Goal: Task Accomplishment & Management: Use online tool/utility

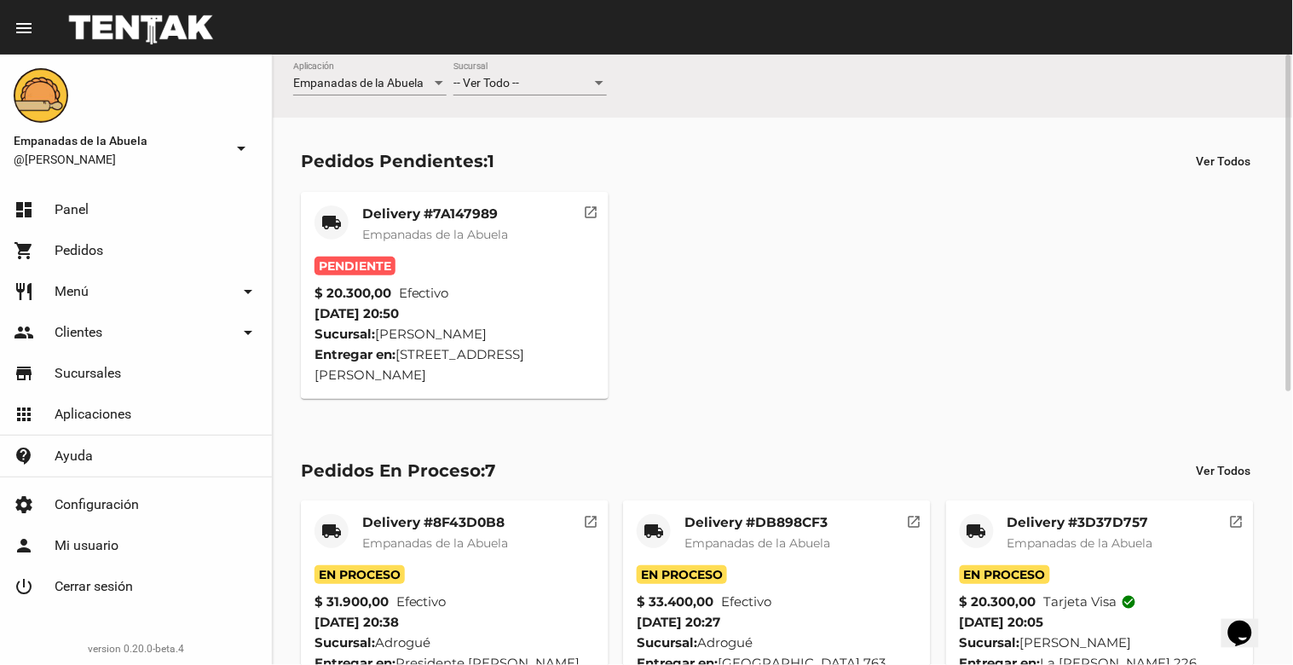
click at [421, 209] on mat-card-title "Delivery #7A147989" at bounding box center [435, 213] width 146 height 17
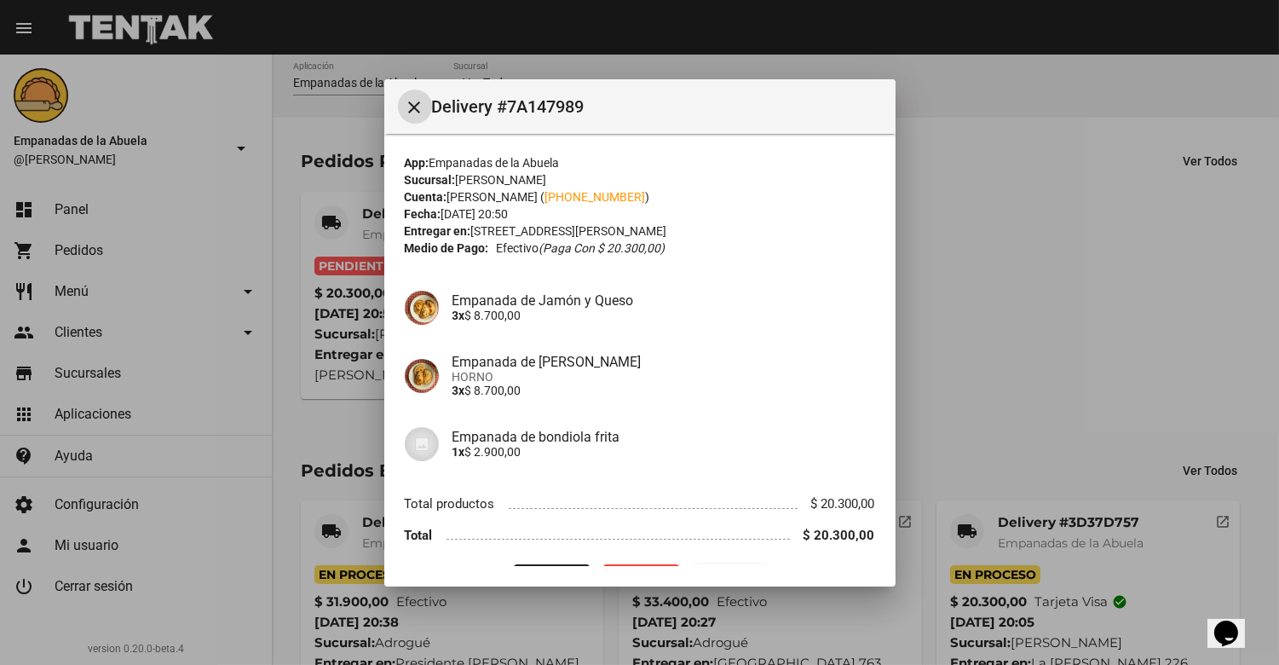
scroll to position [43, 0]
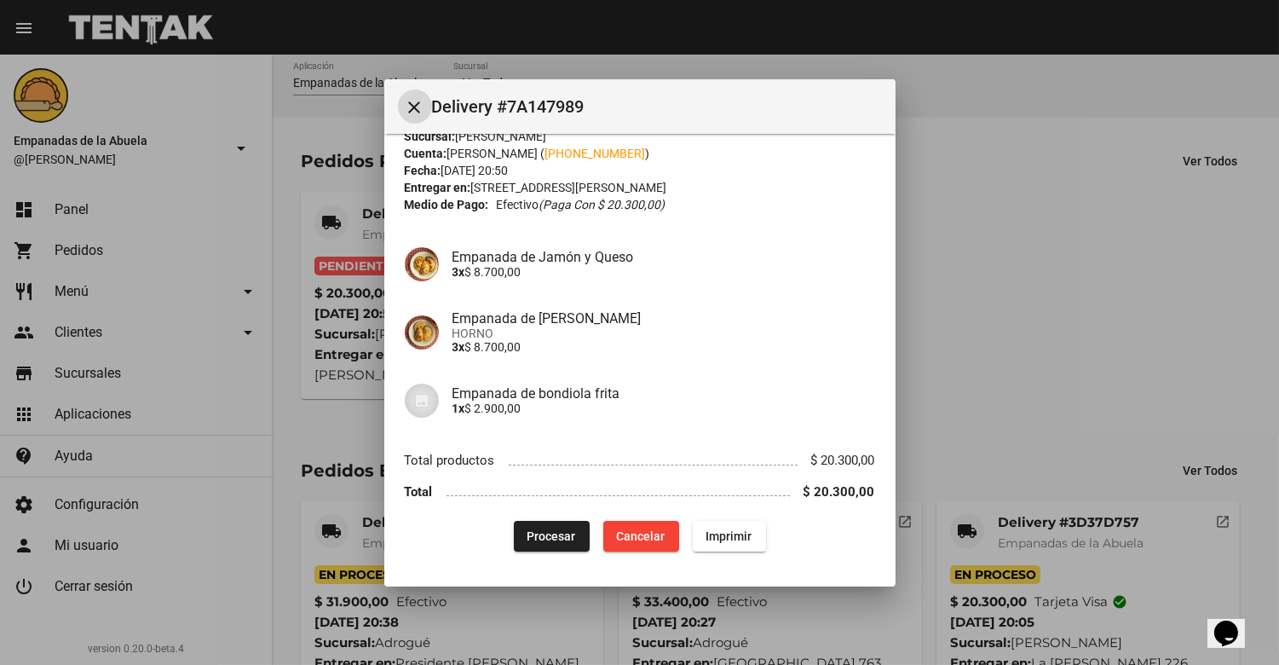
click at [748, 538] on button "Imprimir" at bounding box center [729, 536] width 73 height 31
click at [528, 529] on span "Procesar" at bounding box center [552, 536] width 49 height 14
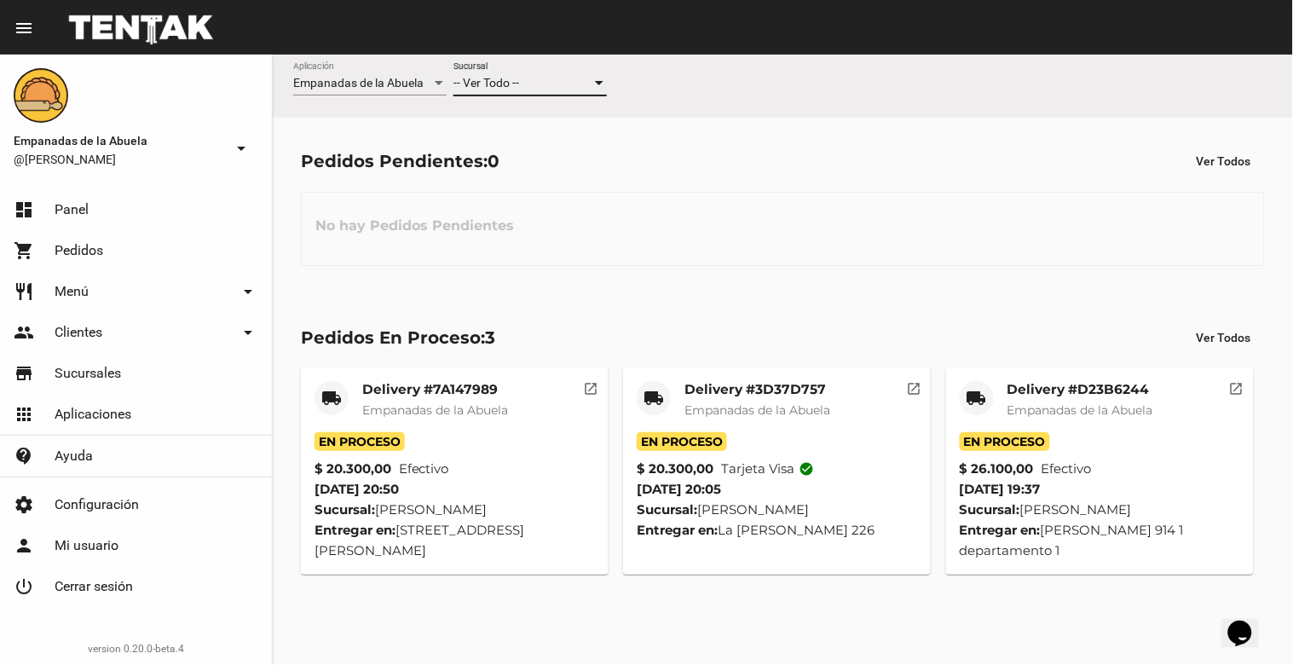
click at [593, 80] on div at bounding box center [599, 84] width 15 height 14
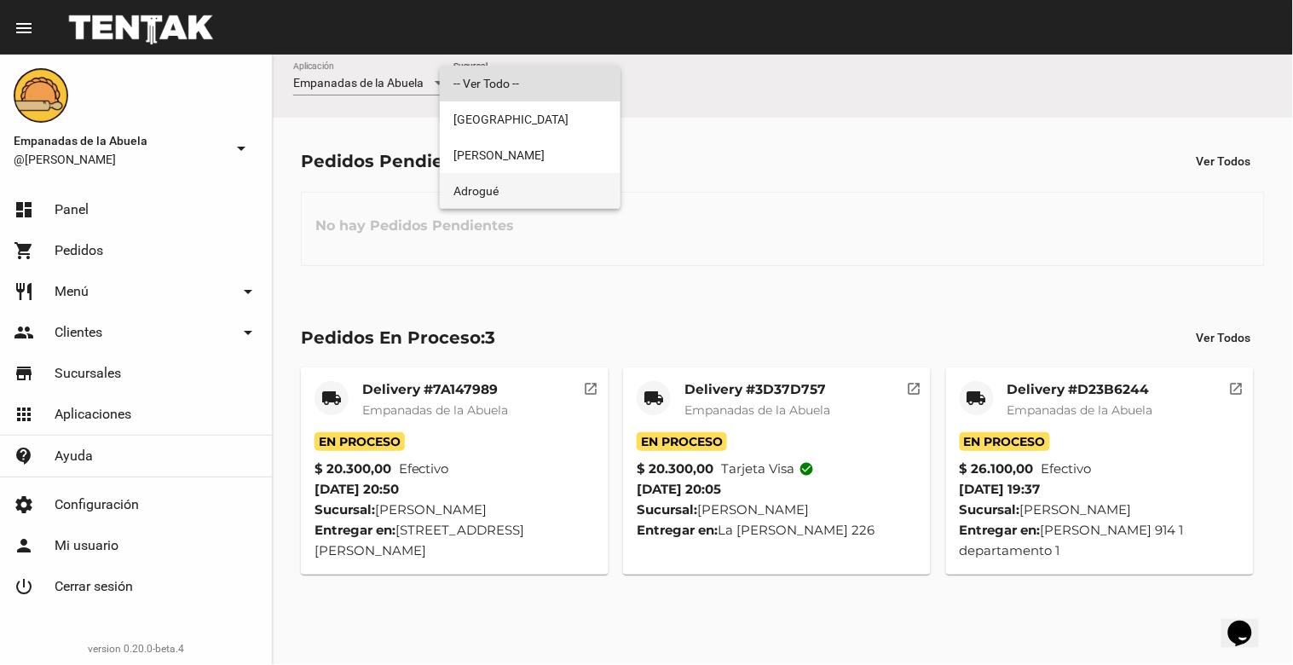
click at [534, 199] on span "Adrogué" at bounding box center [529, 191] width 153 height 36
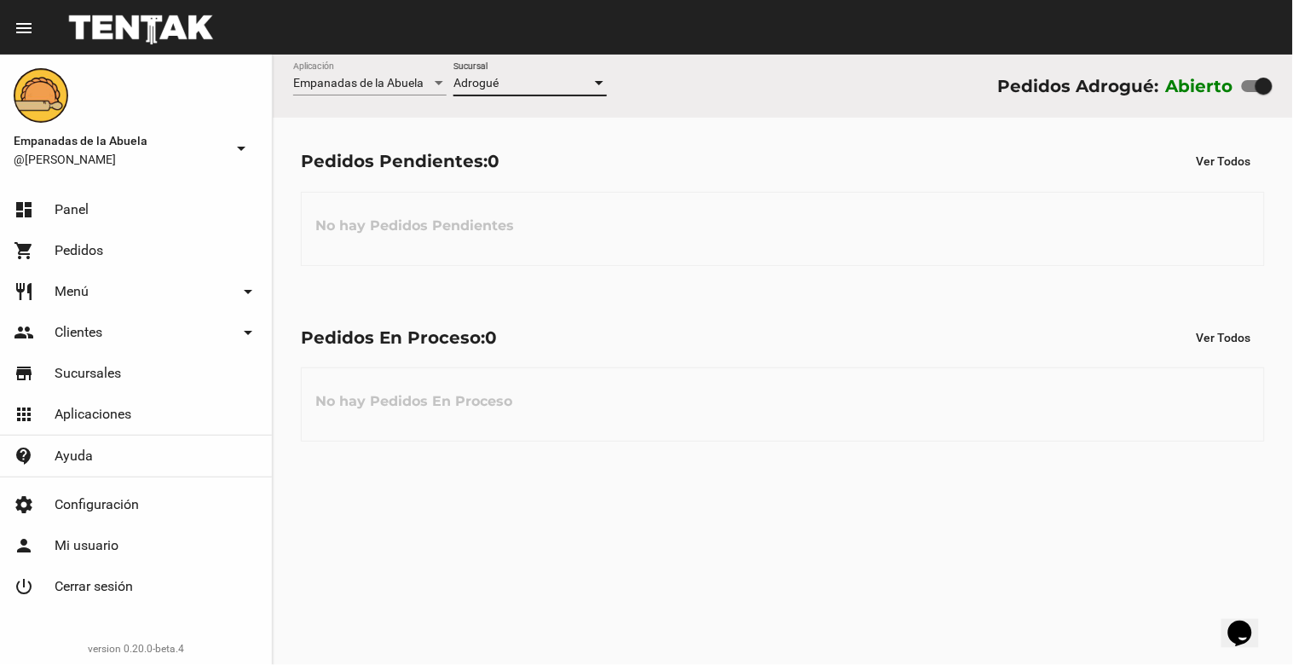
click at [601, 79] on div at bounding box center [599, 84] width 15 height 14
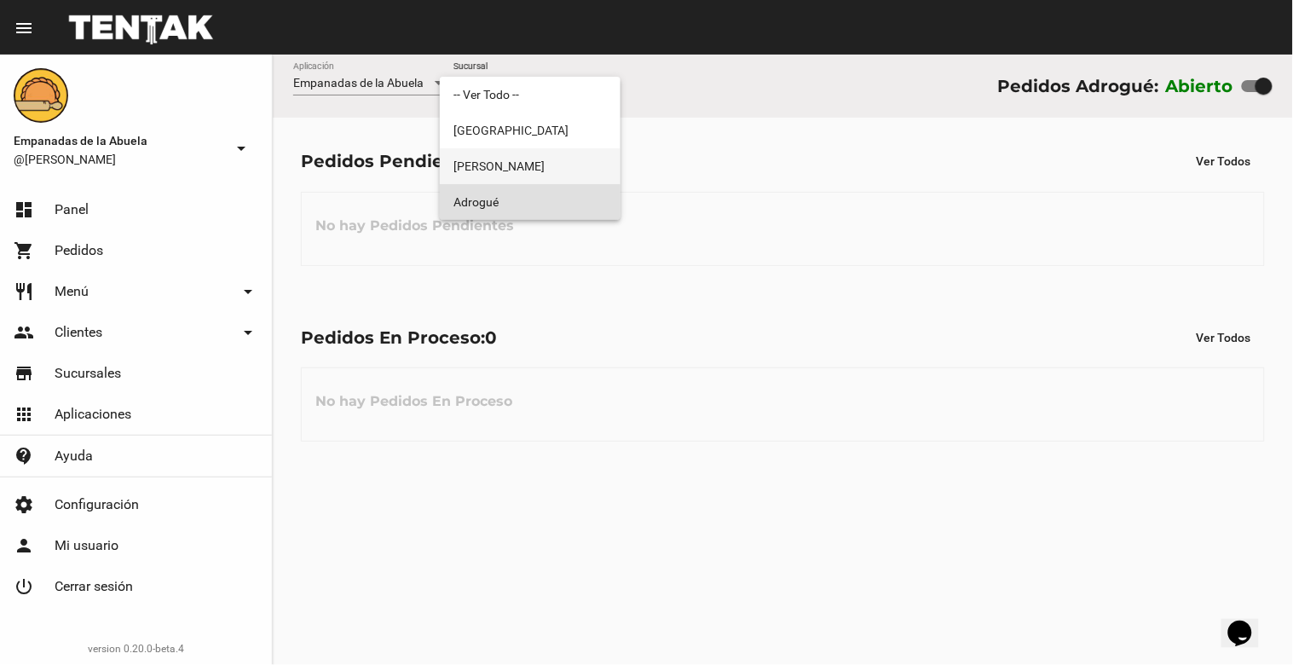
click at [568, 164] on span "[PERSON_NAME]" at bounding box center [529, 166] width 153 height 36
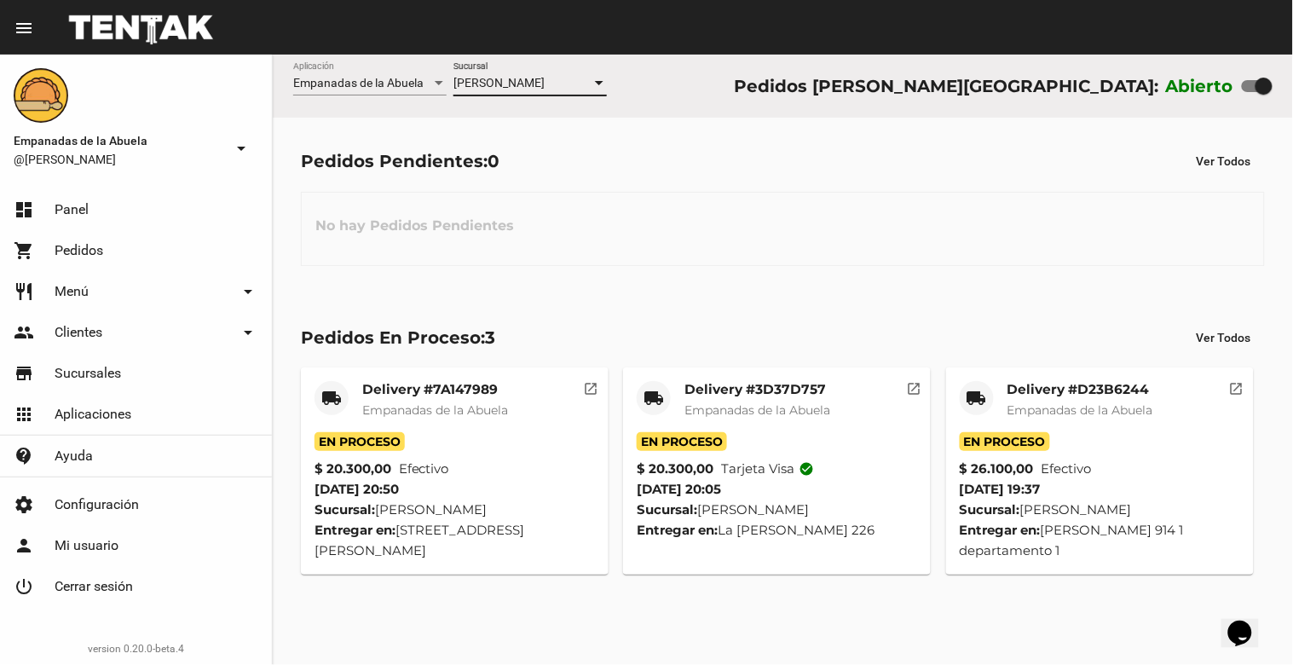
click at [603, 82] on div at bounding box center [599, 83] width 9 height 4
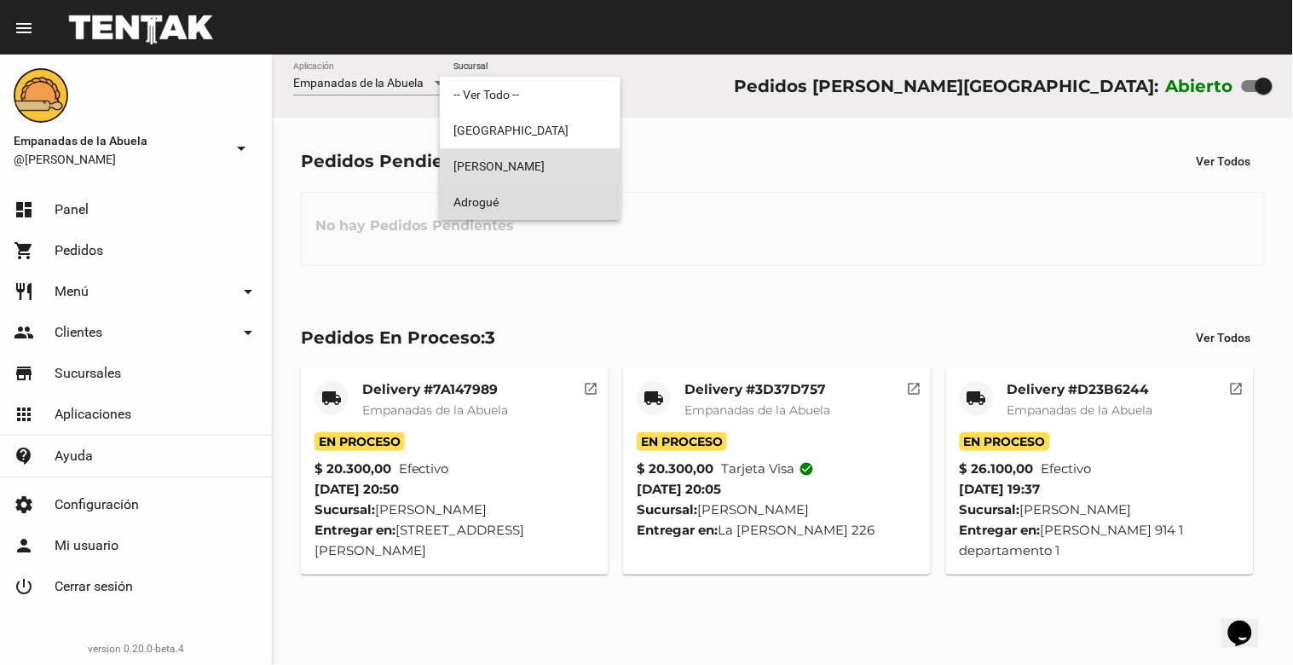
click at [568, 211] on span "Adrogué" at bounding box center [529, 202] width 153 height 36
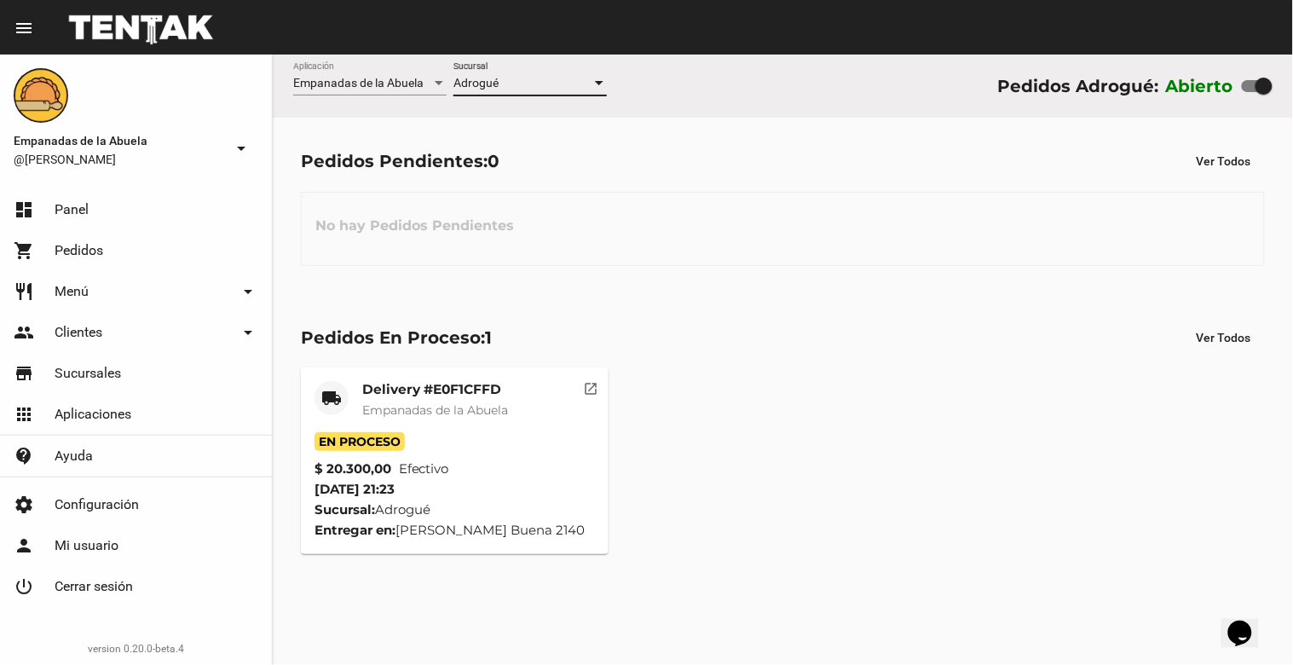
click at [598, 88] on div at bounding box center [599, 84] width 15 height 14
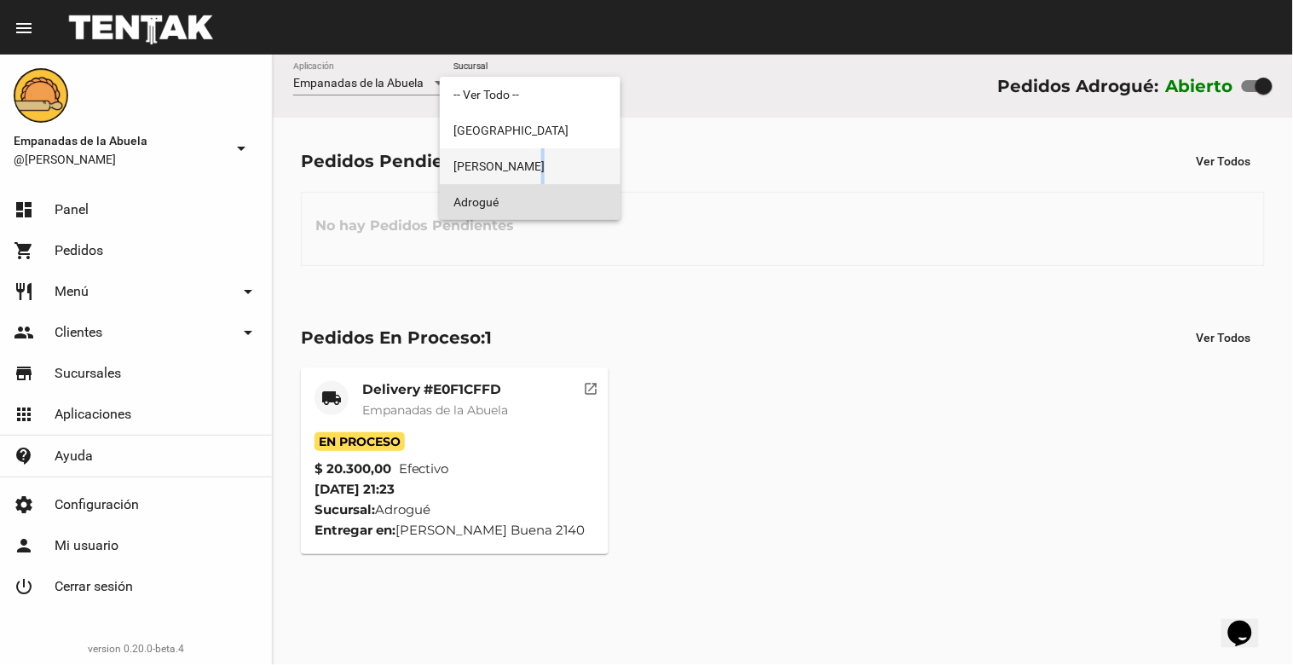
click at [540, 165] on span "[PERSON_NAME]" at bounding box center [529, 166] width 153 height 36
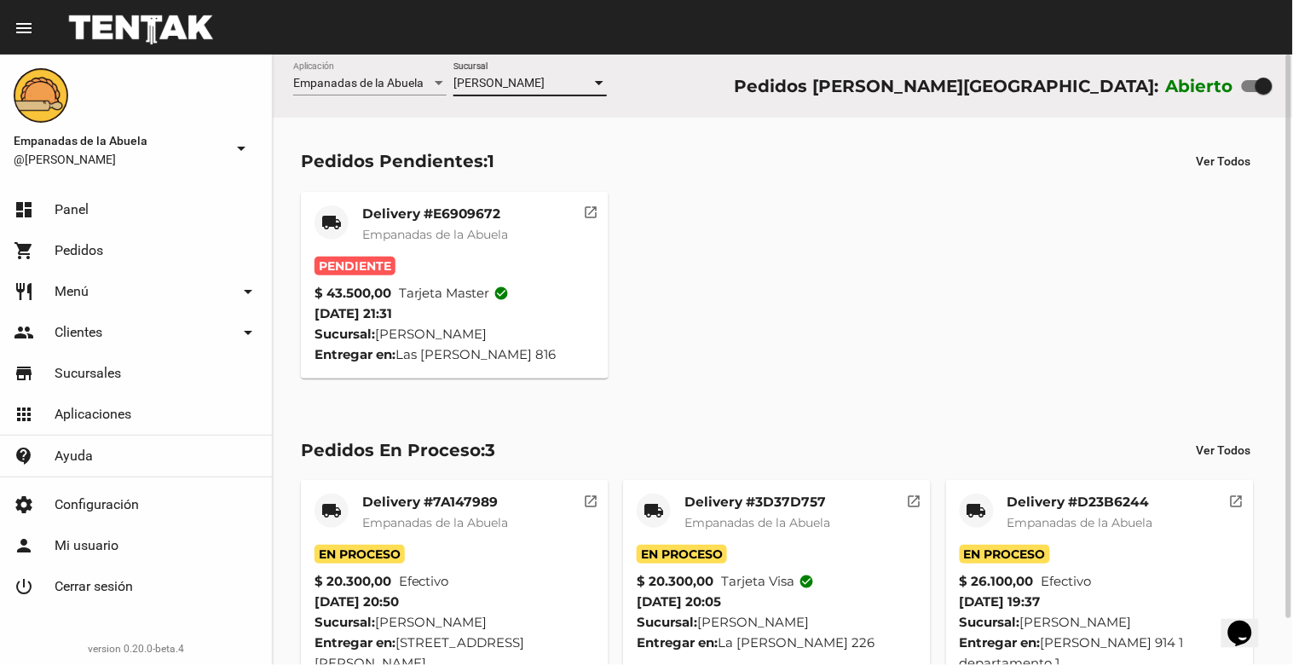
click at [448, 207] on mat-card-title "Delivery #E6909672" at bounding box center [435, 213] width 146 height 17
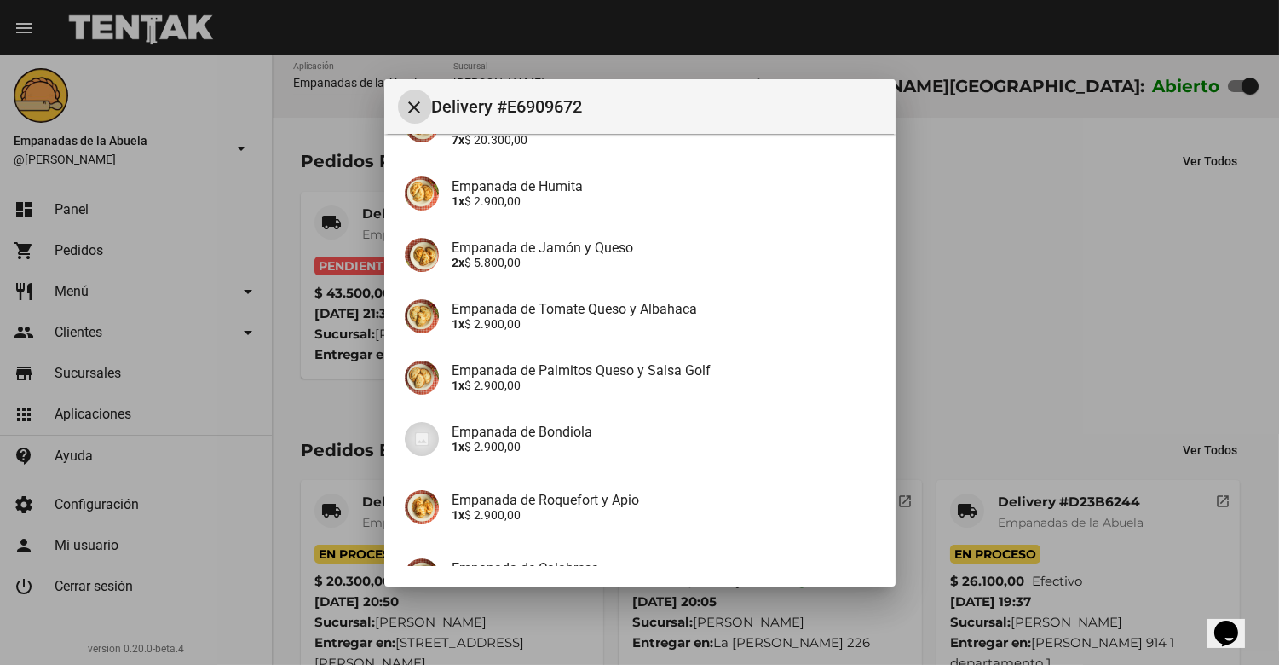
scroll to position [363, 0]
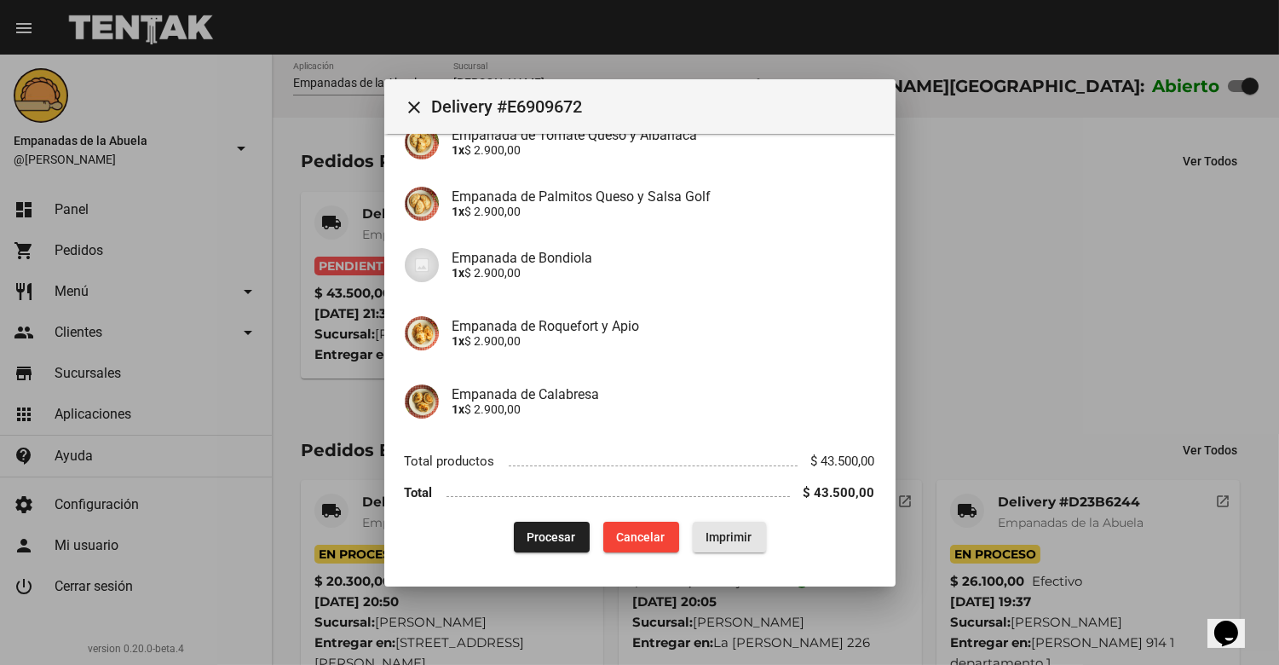
click at [727, 530] on span "Imprimir" at bounding box center [730, 537] width 46 height 14
click at [538, 537] on span "Procesar" at bounding box center [552, 537] width 49 height 14
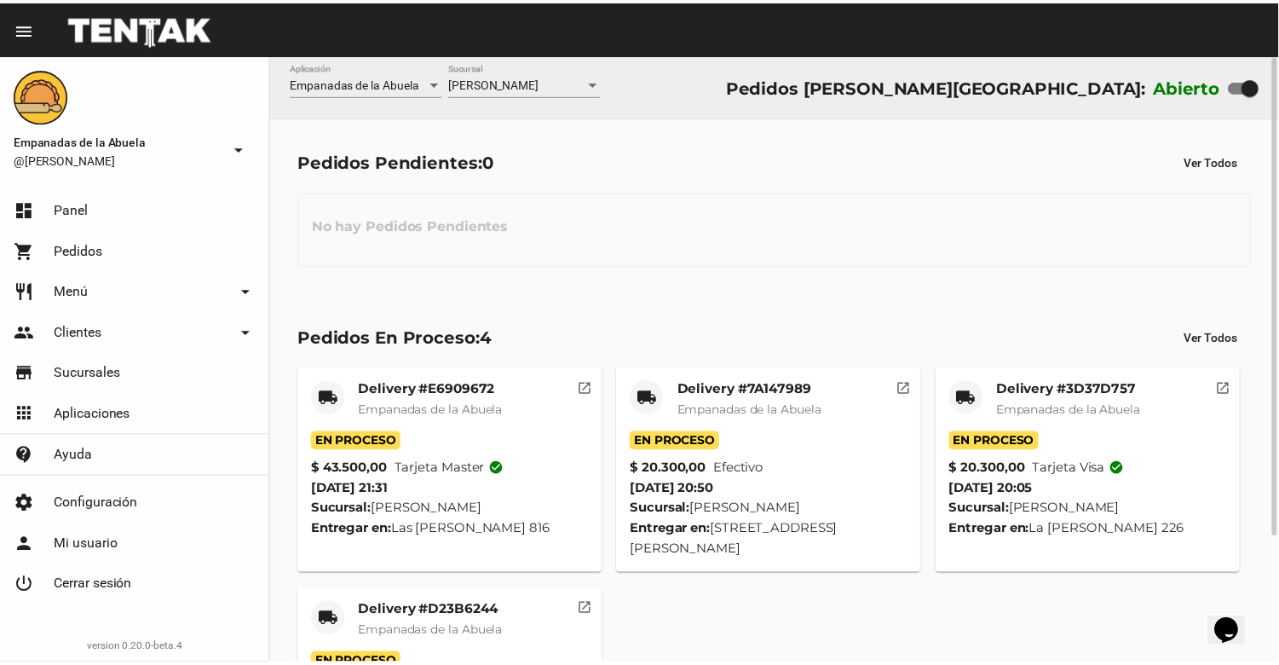
scroll to position [160, 0]
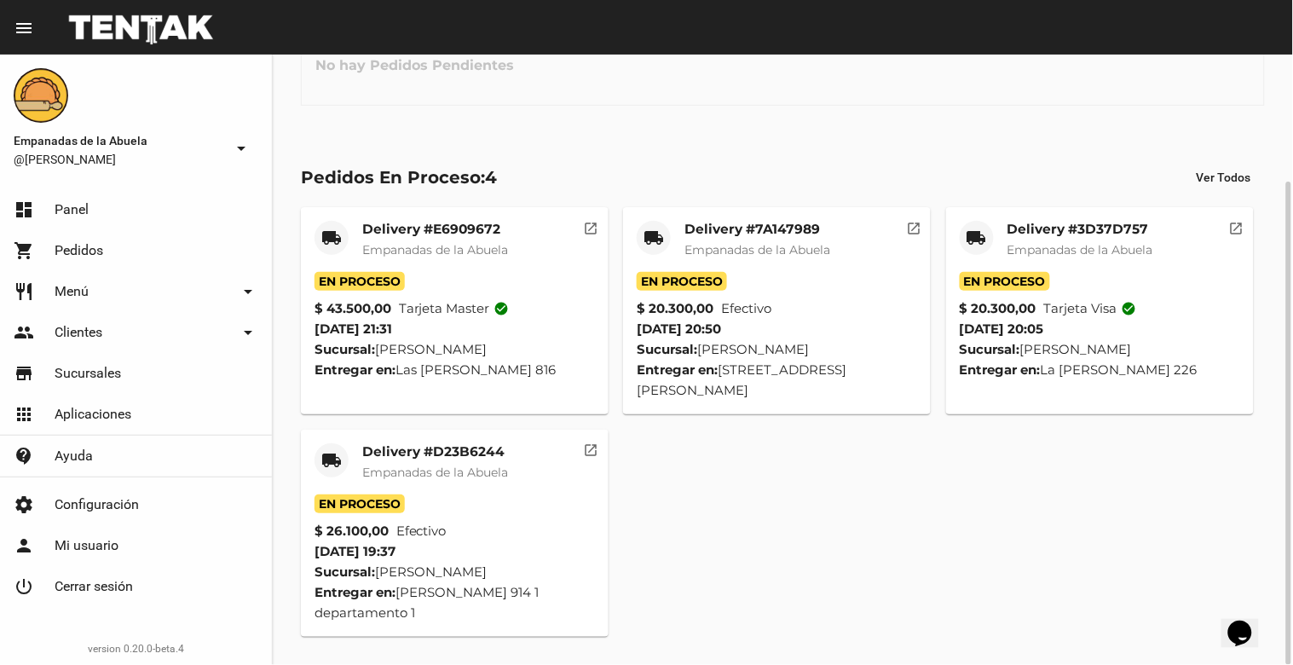
click at [457, 446] on mat-card-title "Delivery #D23B6244" at bounding box center [435, 451] width 146 height 17
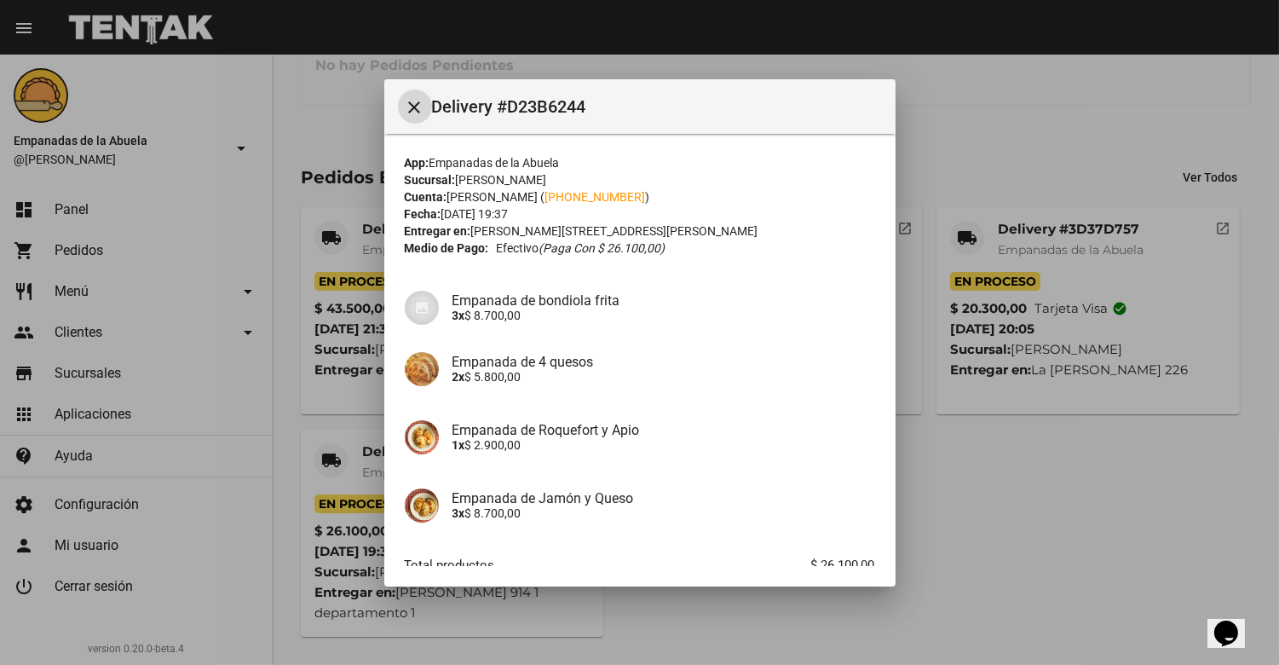
scroll to position [104, 0]
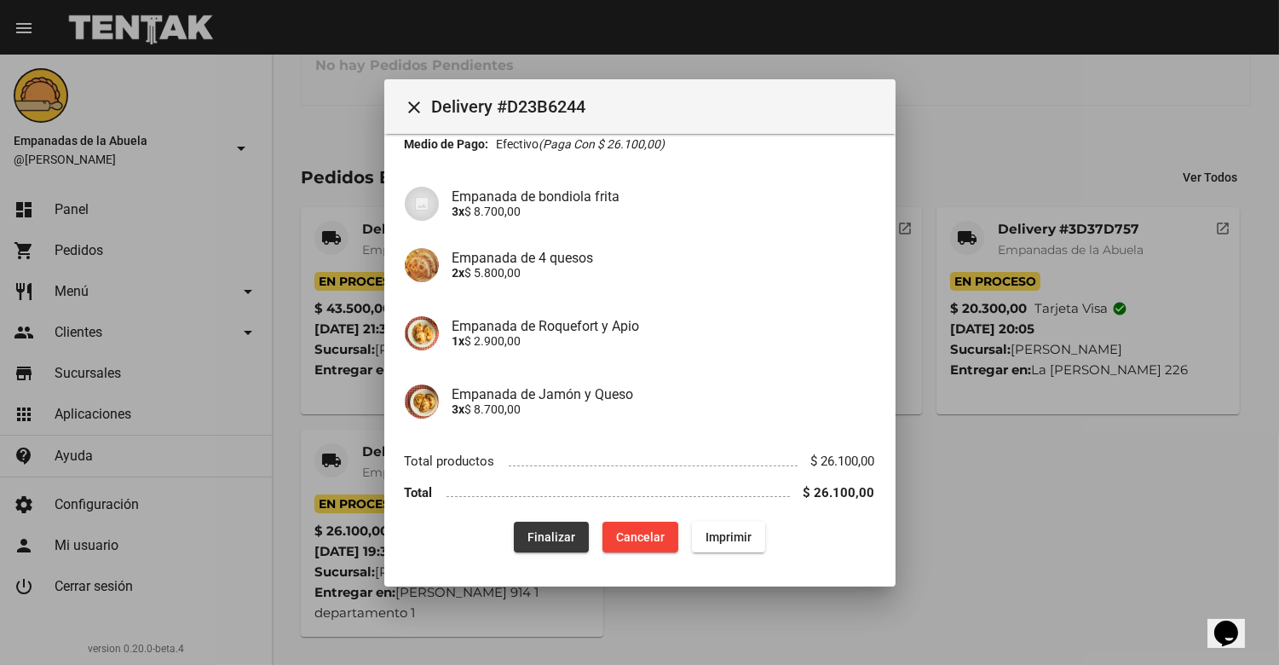
click at [528, 531] on span "Finalizar" at bounding box center [552, 537] width 48 height 14
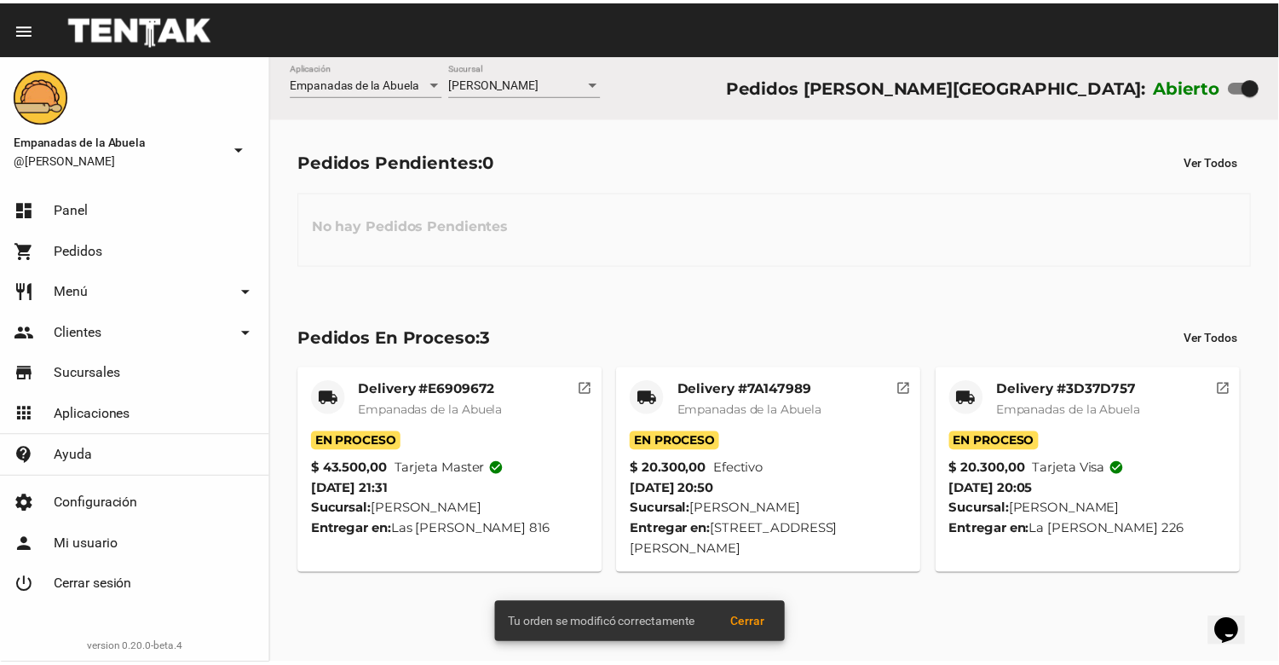
scroll to position [0, 0]
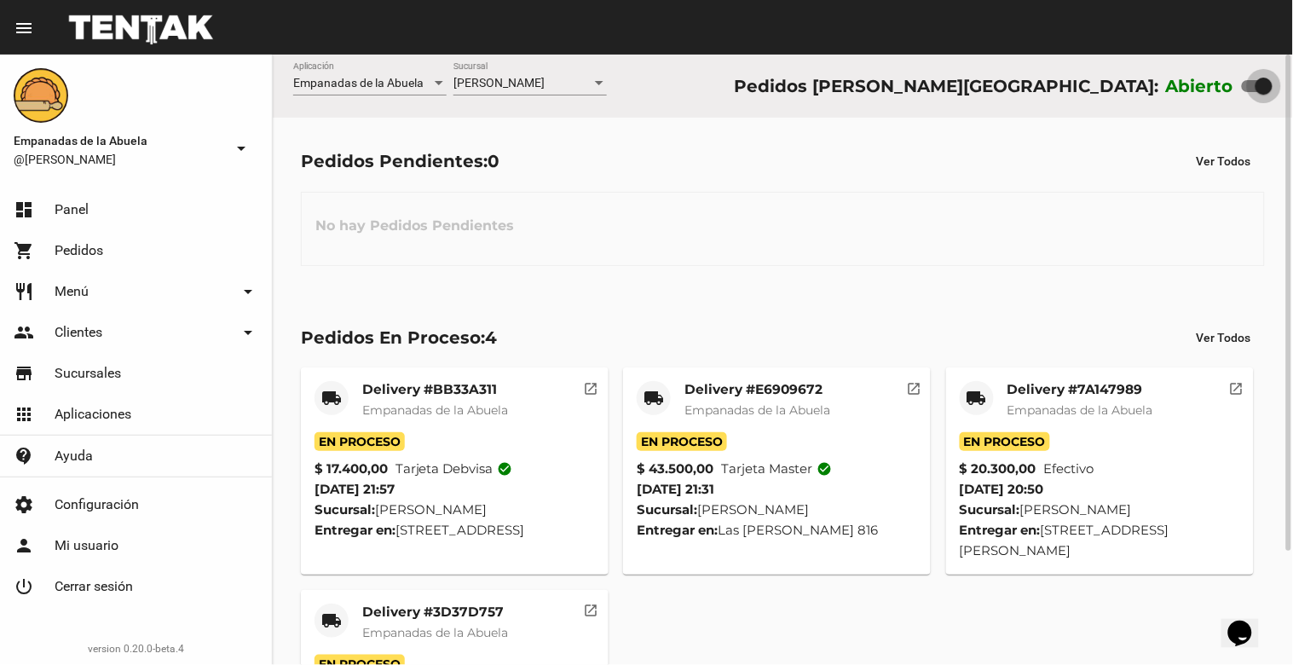
drag, startPoint x: 1265, startPoint y: 87, endPoint x: 1087, endPoint y: 58, distance: 180.5
click at [1088, 61] on div "Empanadas de la Abuela Aplicación [PERSON_NAME] [GEOGRAPHIC_DATA] Pedidos [PERS…" at bounding box center [783, 86] width 1020 height 63
checkbox input "false"
click at [1024, 393] on mat-card-title "Delivery #7A147989" at bounding box center [1081, 389] width 146 height 17
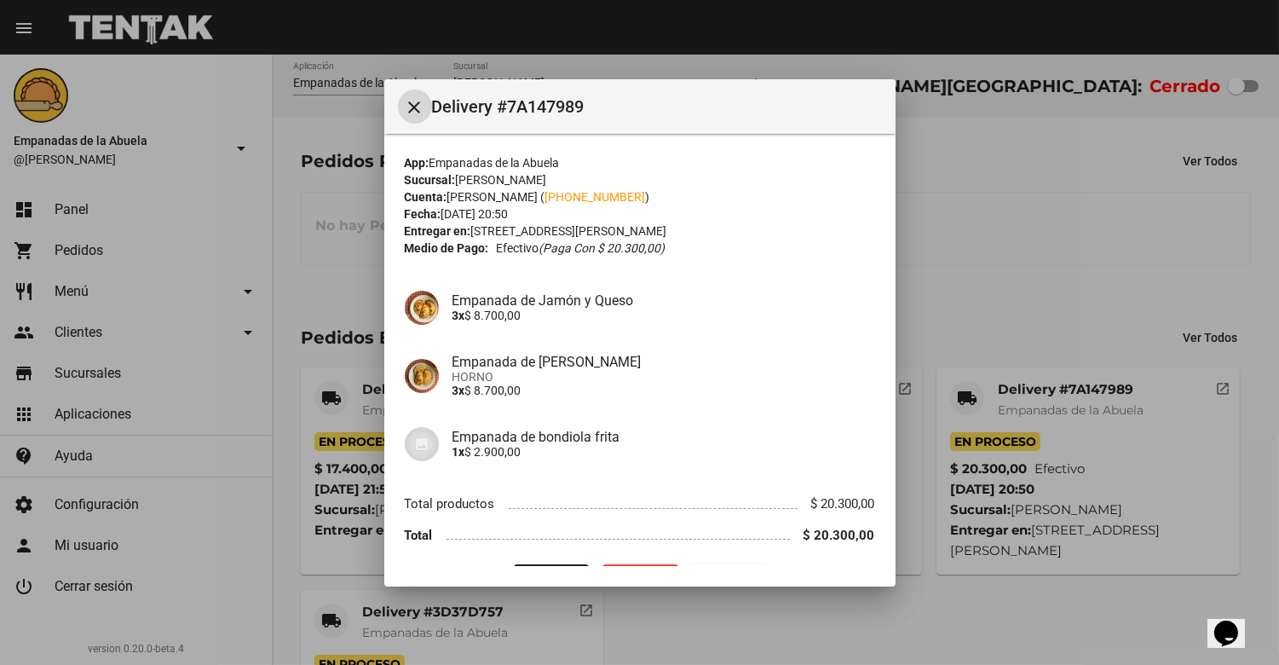
scroll to position [43, 0]
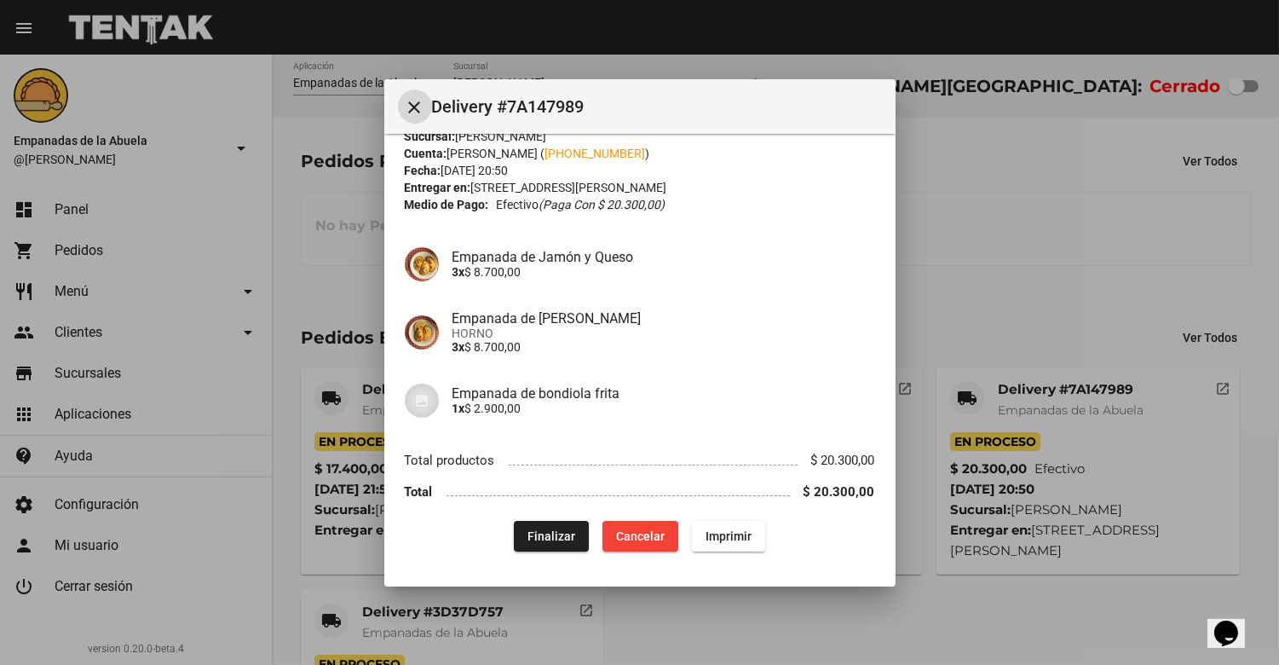
click at [565, 535] on span "Finalizar" at bounding box center [552, 536] width 48 height 14
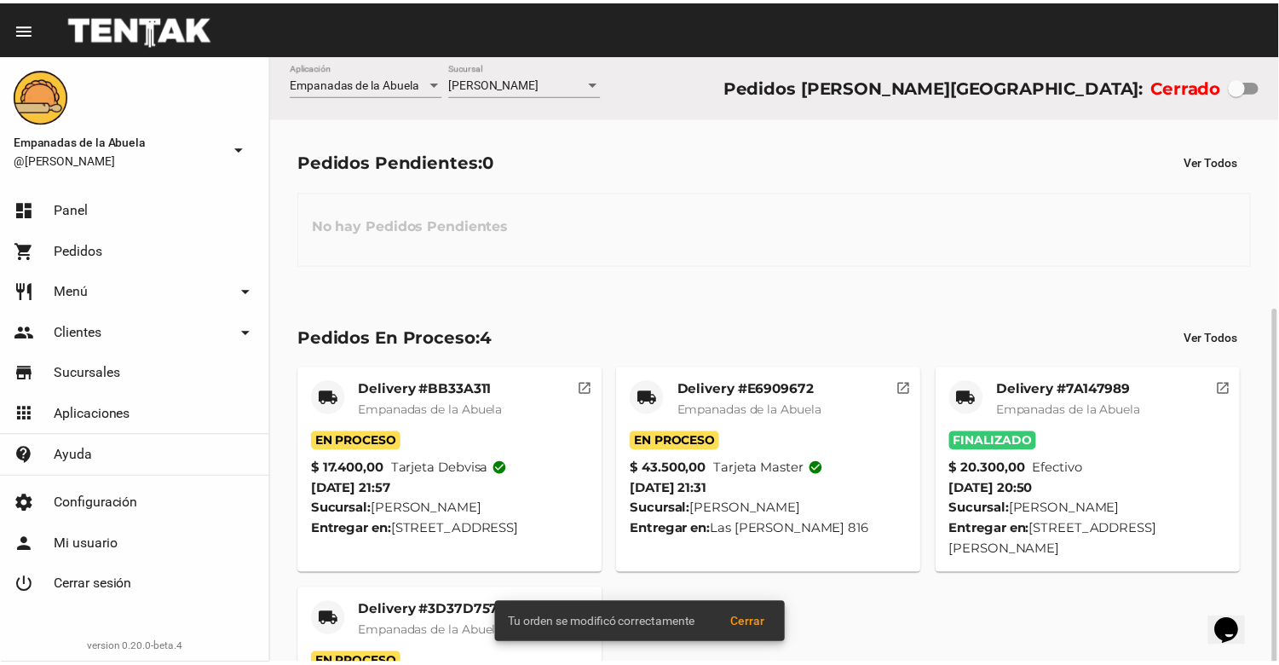
scroll to position [140, 0]
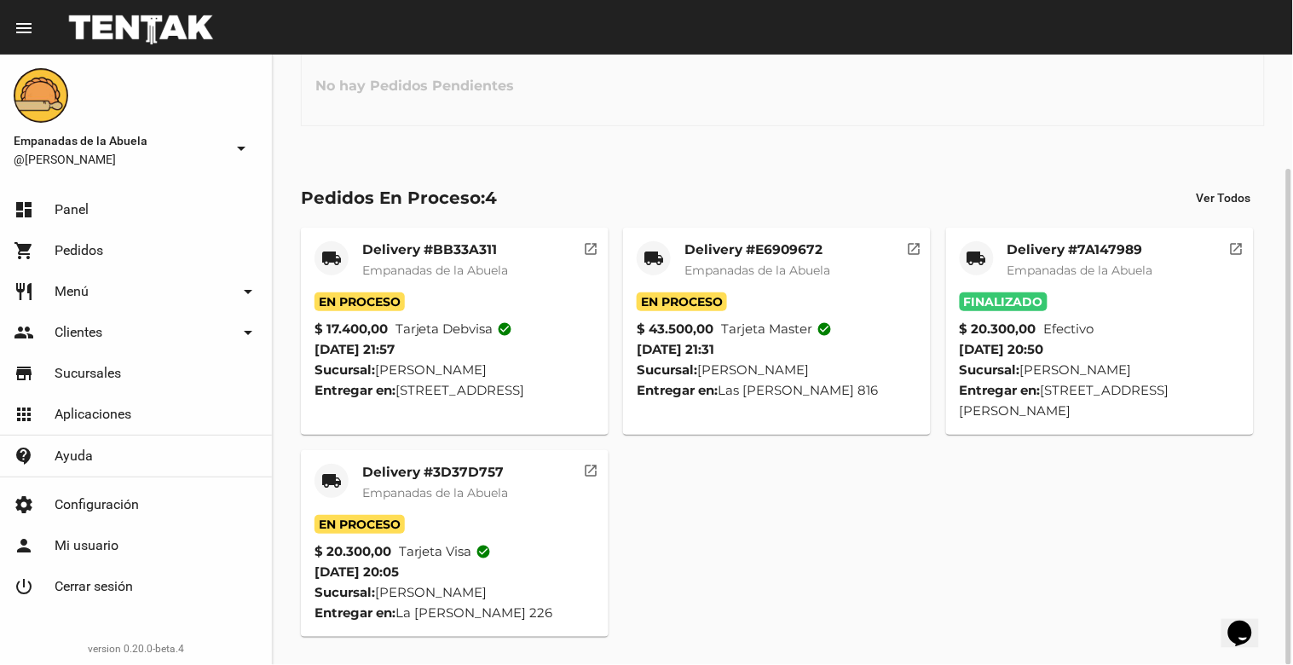
click at [428, 470] on mat-card-title "Delivery #3D37D757" at bounding box center [435, 472] width 146 height 17
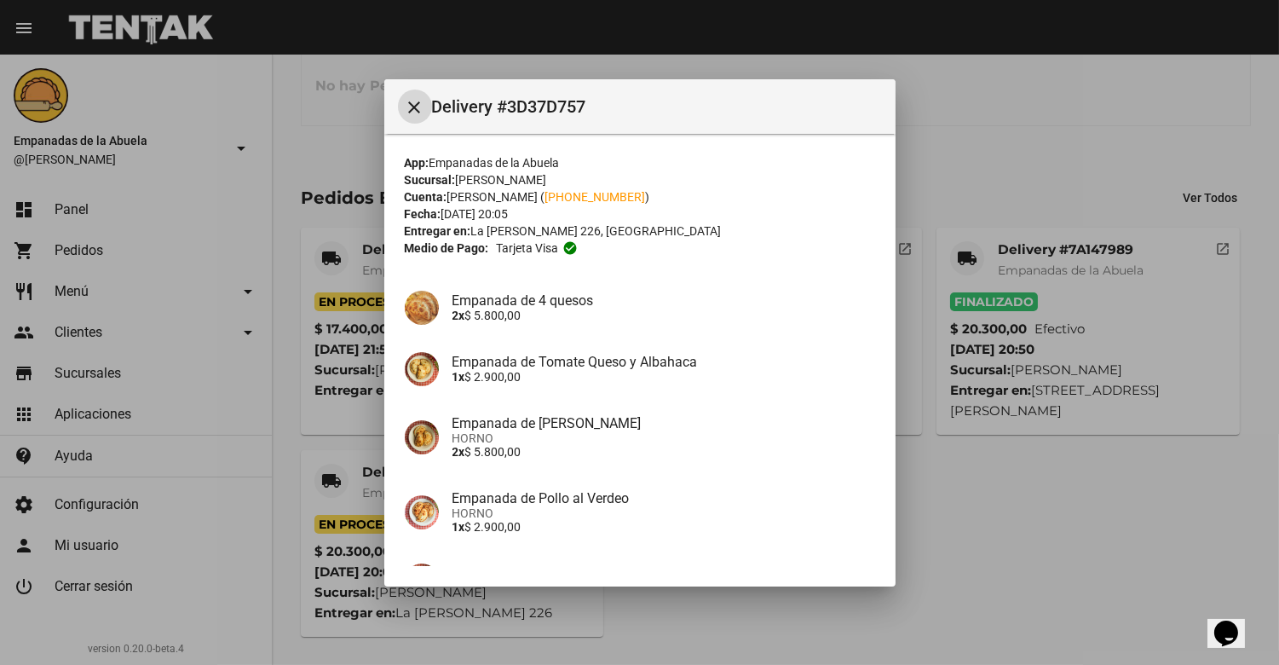
scroll to position [180, 0]
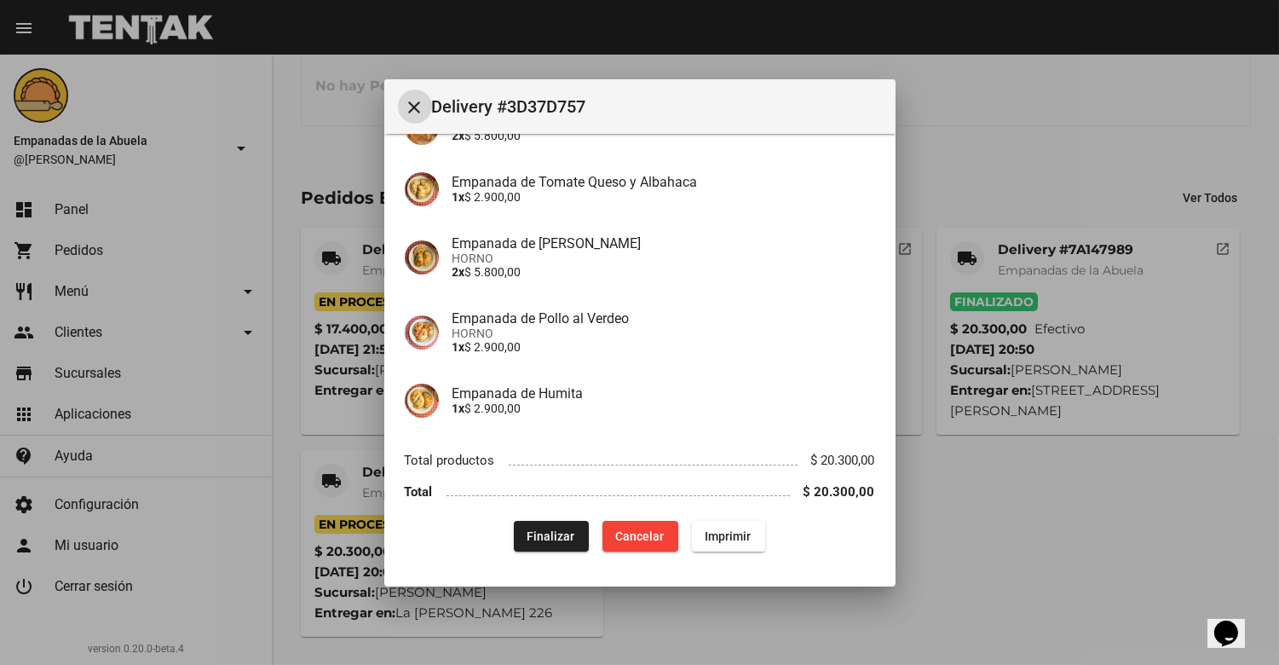
click at [576, 532] on button "Finalizar" at bounding box center [551, 536] width 75 height 31
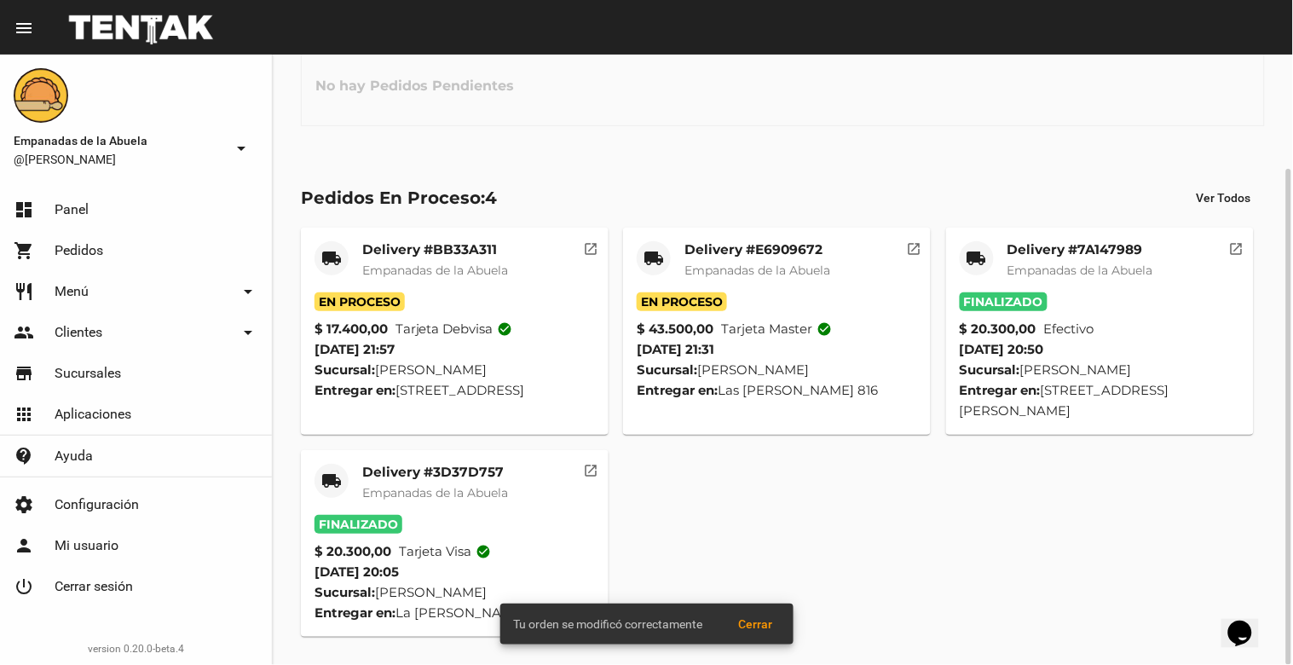
scroll to position [0, 0]
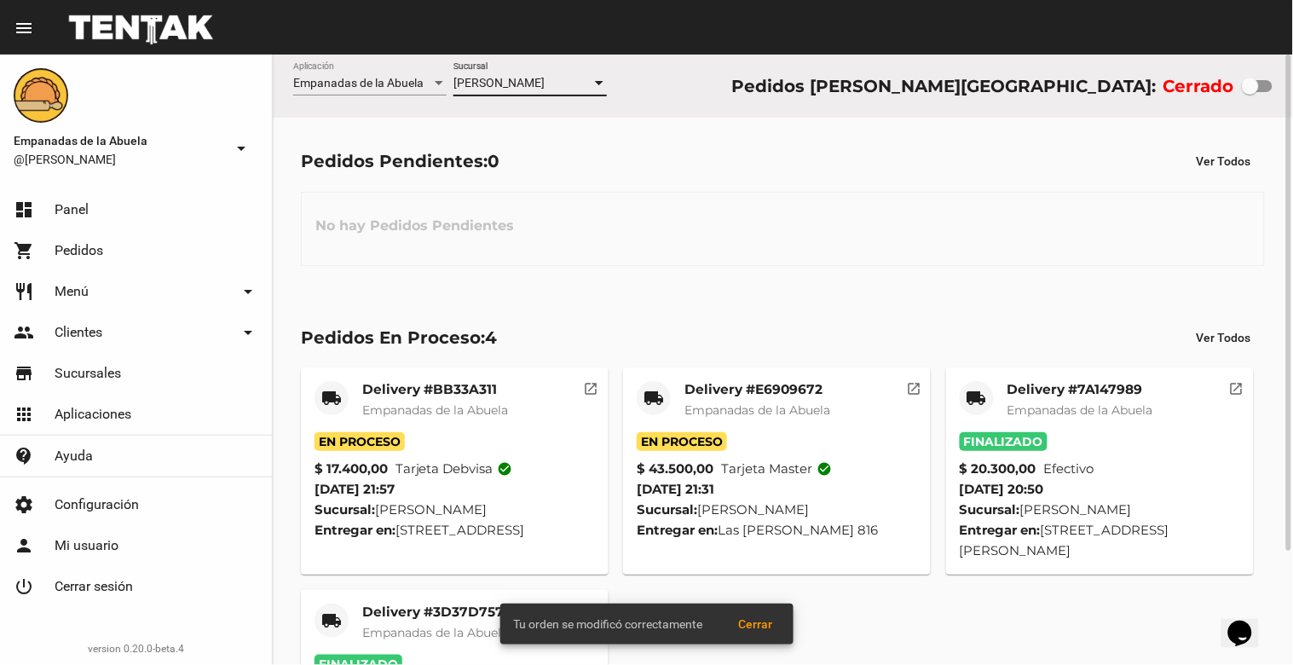
click at [598, 78] on div at bounding box center [599, 84] width 15 height 14
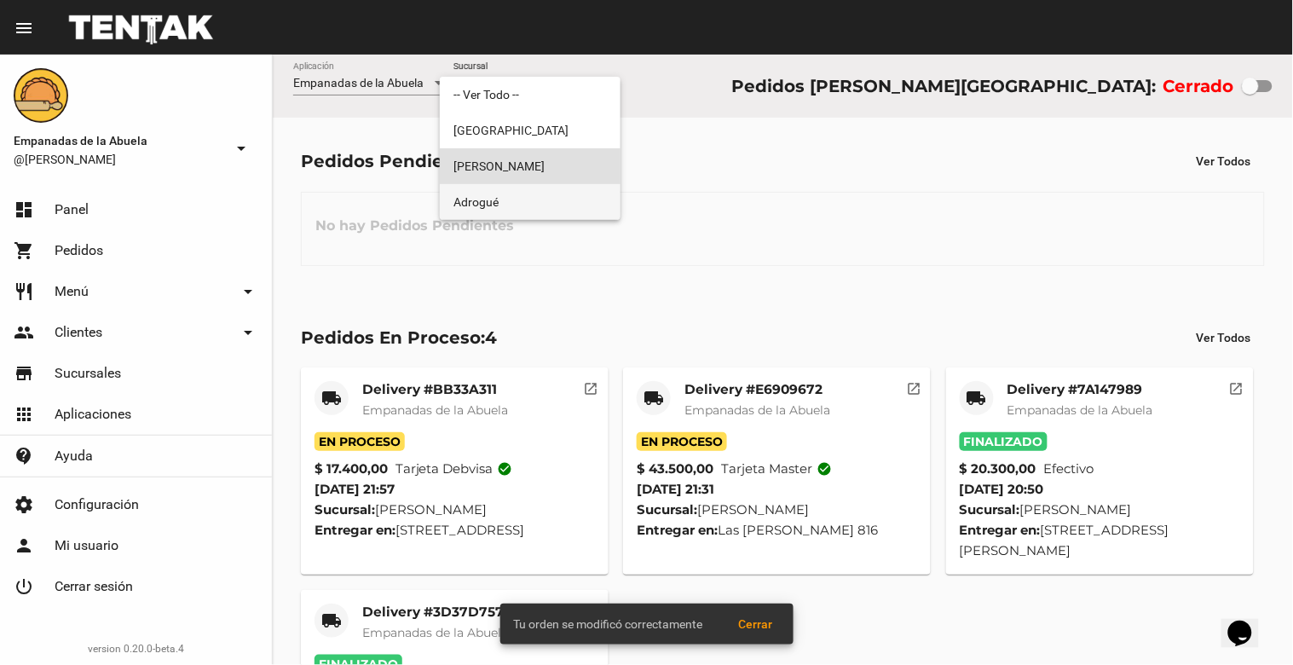
click at [546, 192] on span "Adrogué" at bounding box center [529, 202] width 153 height 36
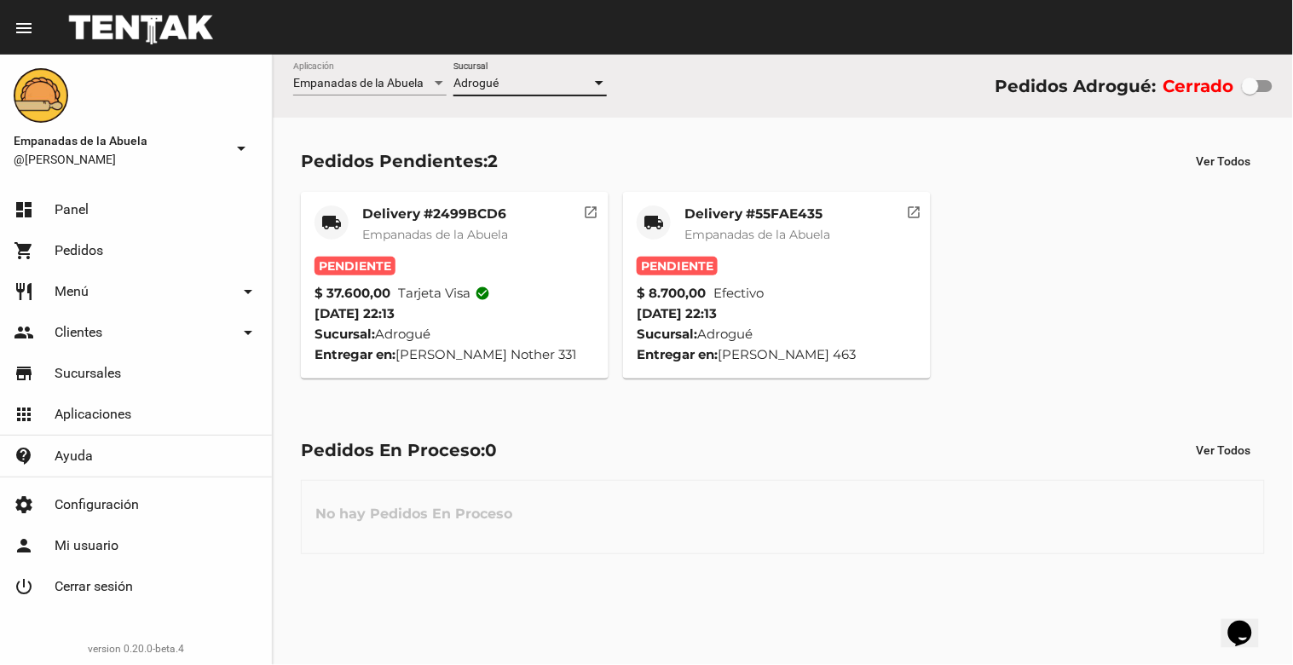
click at [594, 80] on div at bounding box center [599, 84] width 15 height 14
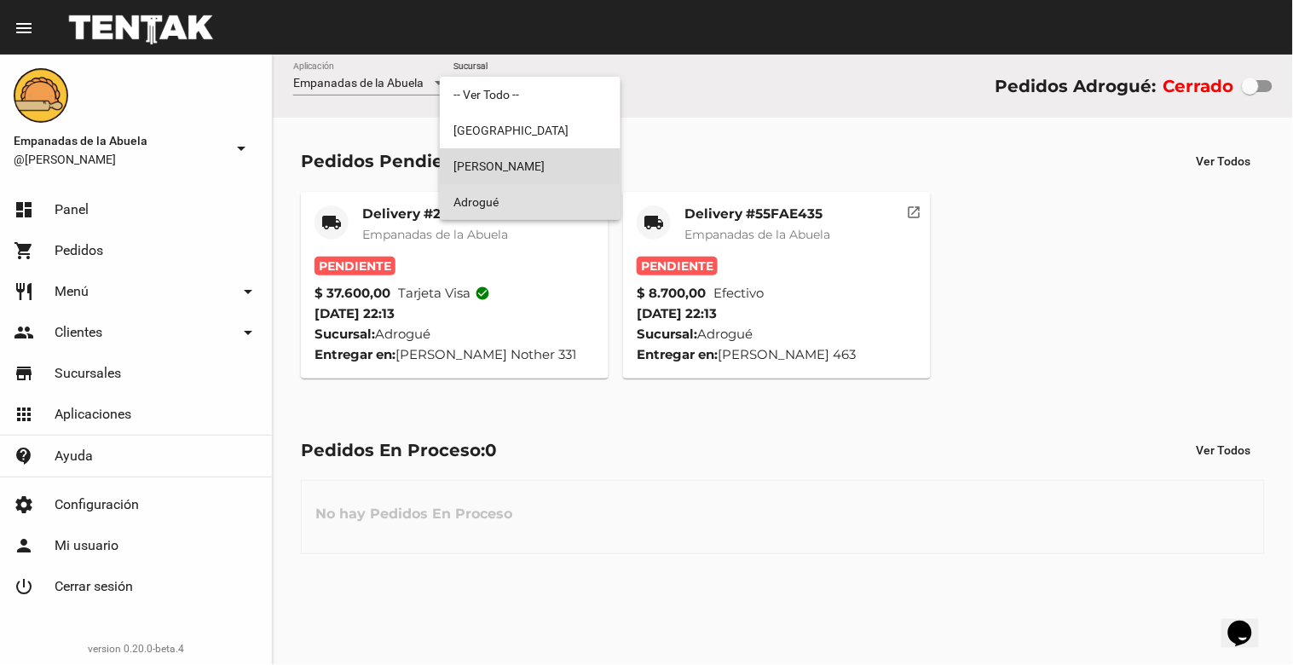
click at [557, 163] on span "[PERSON_NAME]" at bounding box center [529, 166] width 153 height 36
